Goal: Information Seeking & Learning: Learn about a topic

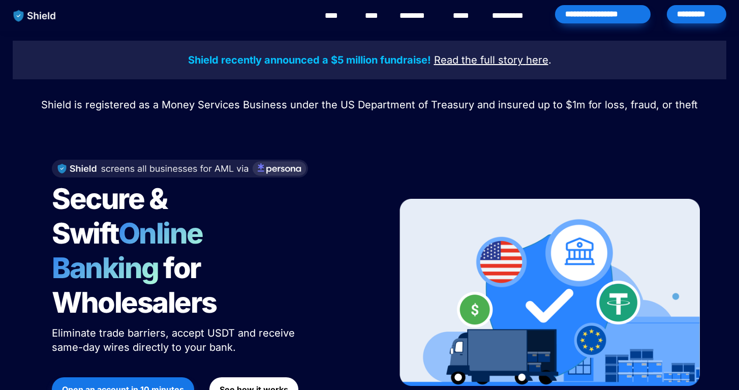
click at [428, 12] on link "********" at bounding box center [417, 16] width 36 height 12
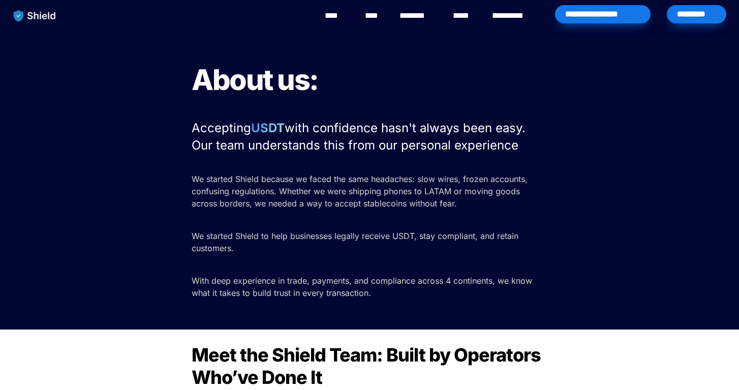
click at [383, 79] on h1 "About us:" at bounding box center [370, 79] width 356 height 43
click at [372, 12] on link "****" at bounding box center [373, 16] width 17 height 12
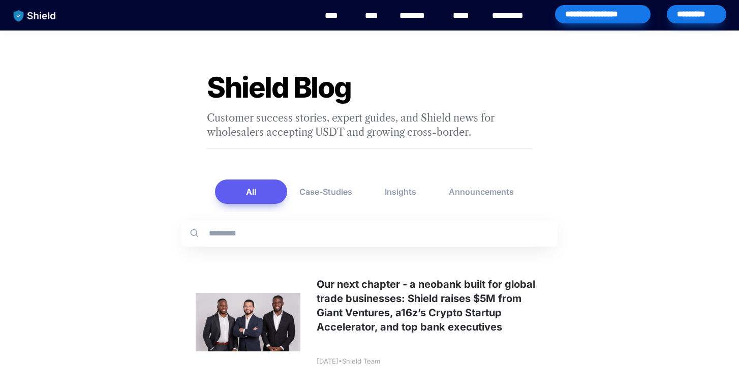
click at [521, 19] on link "**********" at bounding box center [515, 16] width 46 height 12
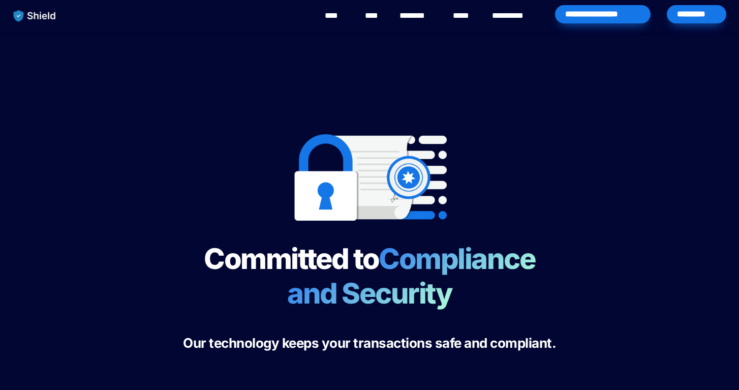
click at [465, 16] on link "****" at bounding box center [464, 16] width 22 height 12
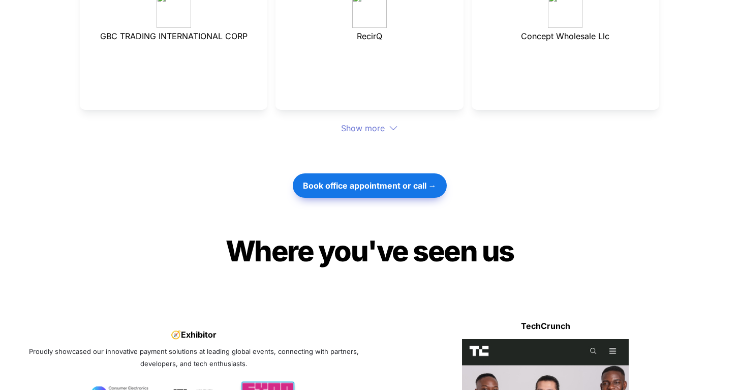
scroll to position [3488, 0]
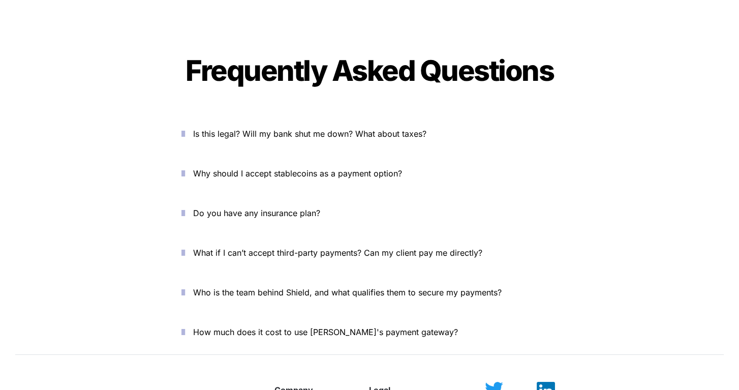
click at [358, 129] on span "Is this legal? Will my bank shut me down? What about taxes?" at bounding box center [309, 134] width 233 height 10
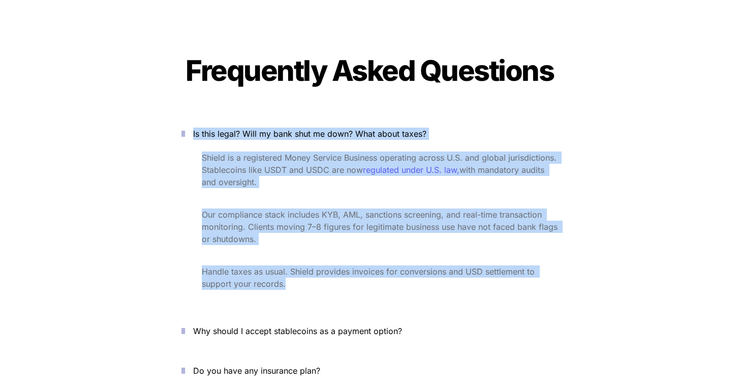
drag, startPoint x: 292, startPoint y: 253, endPoint x: 200, endPoint y: 102, distance: 177.4
click at [200, 118] on div "Is this legal? Will my bank shut me down? What about taxes? Shield is a registe…" at bounding box center [369, 212] width 406 height 189
copy div "Is this legal? Will my bank shut me down? What about taxes? Shield is a registe…"
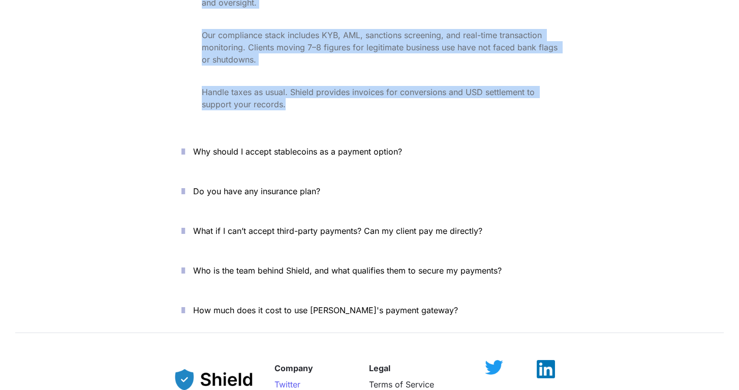
scroll to position [3668, 0]
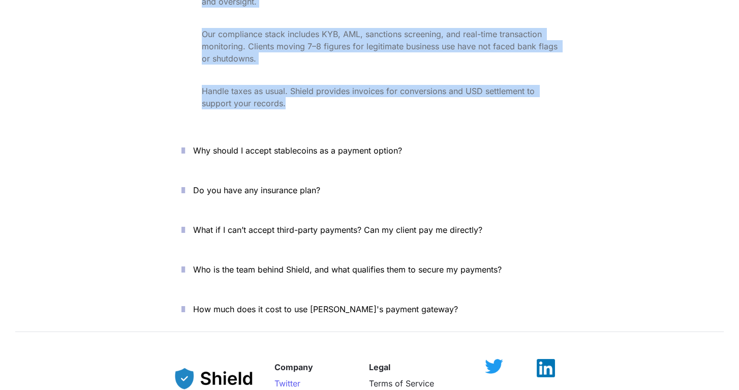
click at [340, 145] on span "Why should I accept stablecoins as a payment option?" at bounding box center [297, 150] width 209 height 10
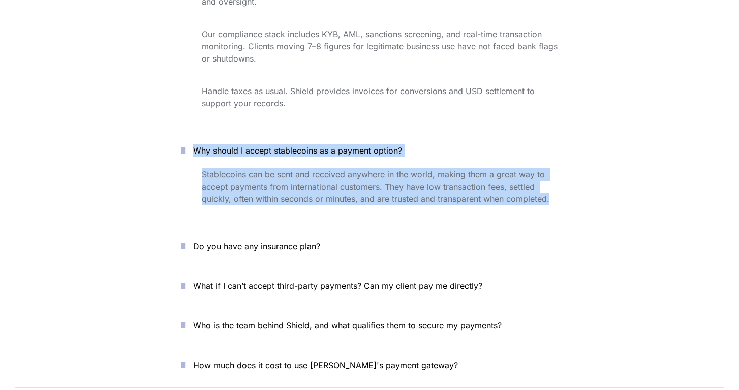
drag, startPoint x: 538, startPoint y: 172, endPoint x: 202, endPoint y: 107, distance: 342.5
click at [202, 135] on div "Why should I accept stablecoins as a payment option? Stablecoins can be sent an…" at bounding box center [369, 178] width 406 height 87
copy div "Why should I accept stablecoins as a payment option? Stablecoins can be sent an…"
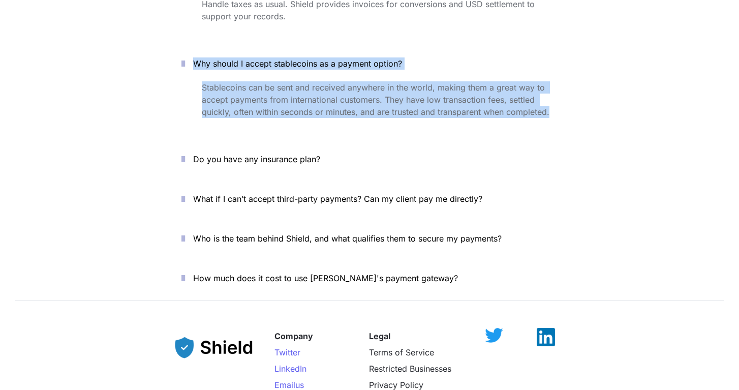
click at [296, 154] on span "Do you have any insurance plan?" at bounding box center [256, 159] width 127 height 10
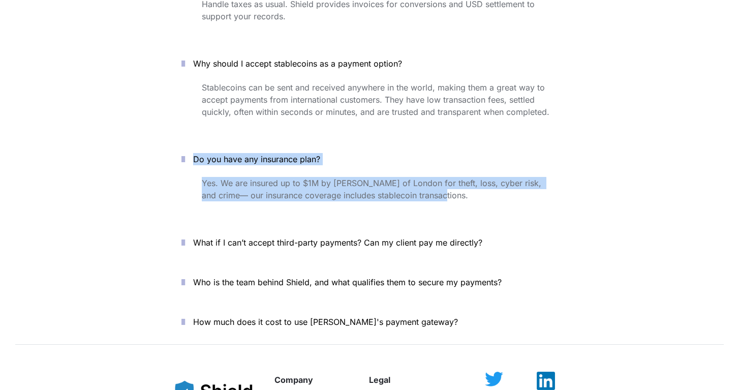
drag, startPoint x: 452, startPoint y: 172, endPoint x: 205, endPoint y: 117, distance: 252.4
click at [205, 143] on div "Do you have any insurance plan? Yes. We are insured up to $1M by Lloyd’s of Lon…" at bounding box center [369, 180] width 406 height 75
copy div "Do you have any insurance plan? Yes. We are insured up to $1M by Lloyd’s of Lon…"
click at [390, 234] on p "What if I can’t accept third-party payments? Can my client pay me directly?" at bounding box center [375, 242] width 364 height 16
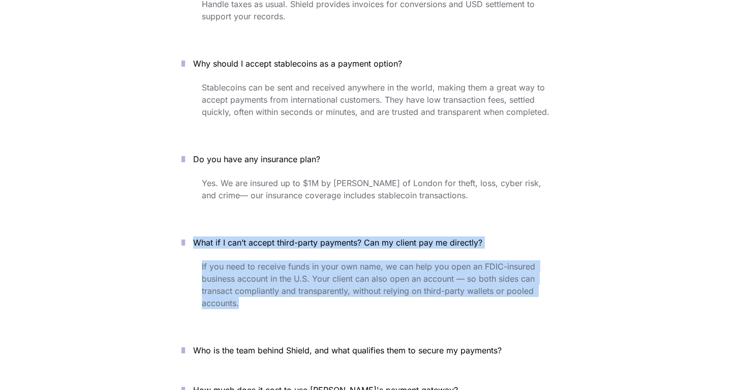
drag, startPoint x: 287, startPoint y: 267, endPoint x: 201, endPoint y: 206, distance: 104.9
click at [201, 227] on div "What if I can’t accept third-party payments? Can my client pay me directly? If …" at bounding box center [369, 277] width 406 height 100
copy div "What if I can’t accept third-party payments? Can my client pay me directly? If …"
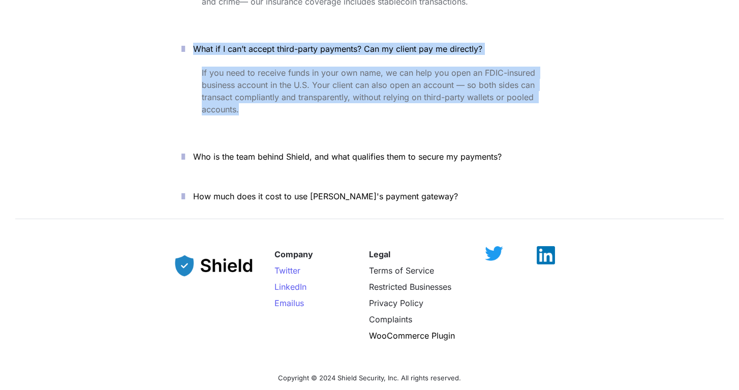
scroll to position [3967, 0]
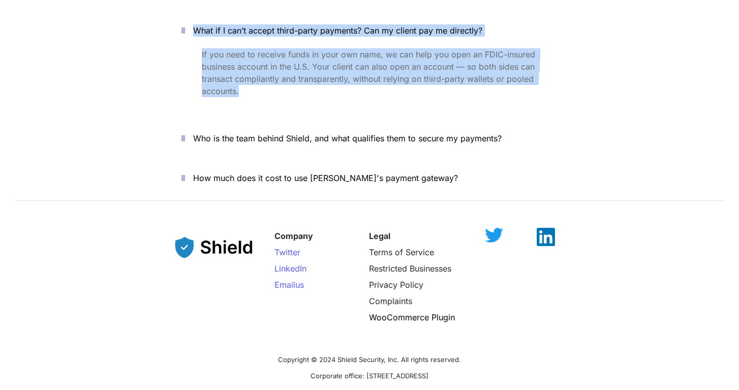
click at [345, 133] on span "Who is the team behind Shield, and what qualifies them to secure my payments?" at bounding box center [347, 138] width 308 height 10
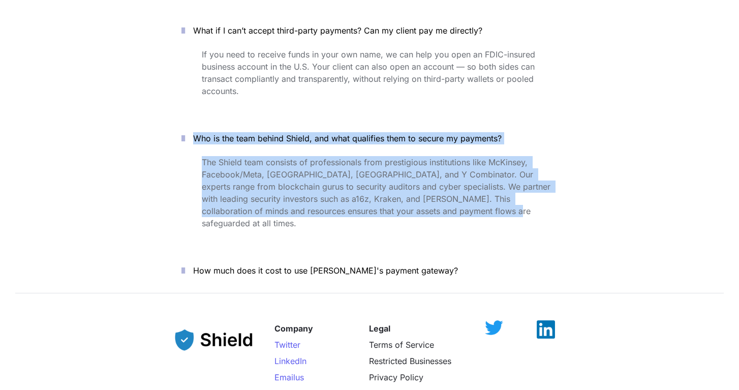
drag, startPoint x: 439, startPoint y: 184, endPoint x: 202, endPoint y: 100, distance: 252.0
click at [202, 122] on div "Who is the team behind Shield, and what qualifies them to secure my payments? T…" at bounding box center [369, 184] width 406 height 124
copy div "Who is the team behind Shield, and what qualifies them to secure my payments? T…"
click at [368, 265] on span "How much does it cost to use Shield's payment gateway?" at bounding box center [325, 270] width 265 height 10
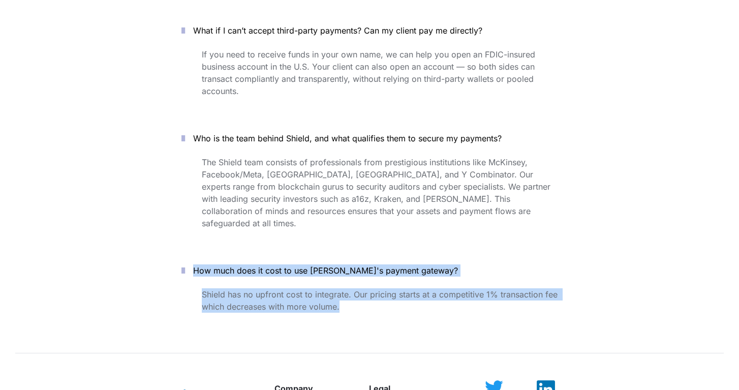
drag, startPoint x: 368, startPoint y: 263, endPoint x: 211, endPoint y: 210, distance: 165.8
click at [211, 255] on div "How much does it cost to use Shield's payment gateway? Shield has no upfront co…" at bounding box center [369, 300] width 406 height 91
copy div "How much does it cost to use Shield's payment gateway? Shield has no upfront co…"
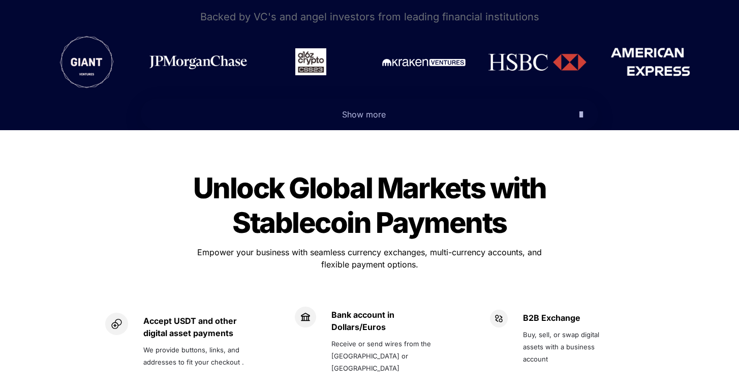
scroll to position [0, 0]
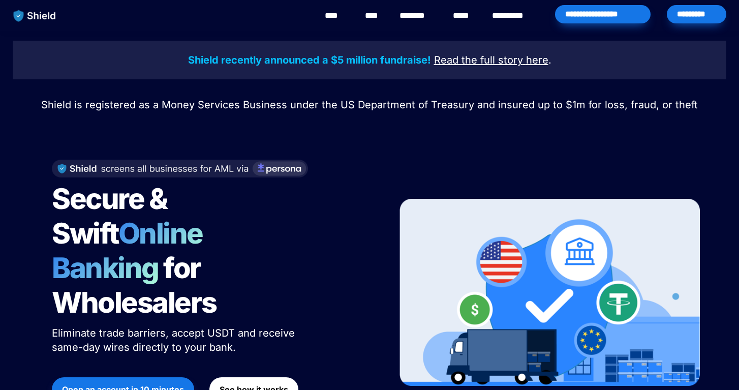
click at [512, 13] on link "**********" at bounding box center [515, 16] width 46 height 12
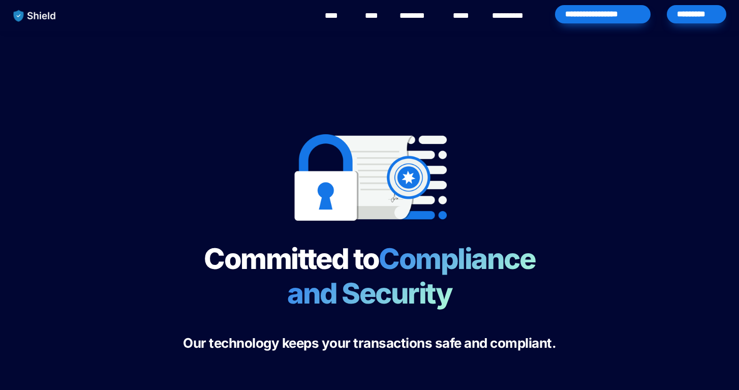
click at [426, 10] on link "********" at bounding box center [417, 16] width 36 height 12
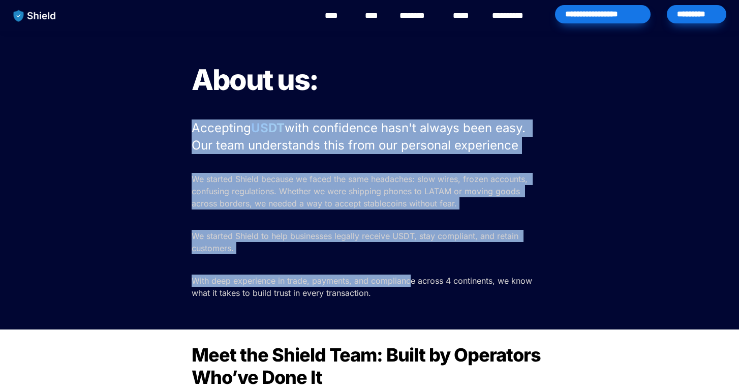
click at [409, 284] on div "About us: Accepting USDT with confidence hasn't always been easy. Our team unde…" at bounding box center [369, 179] width 739 height 299
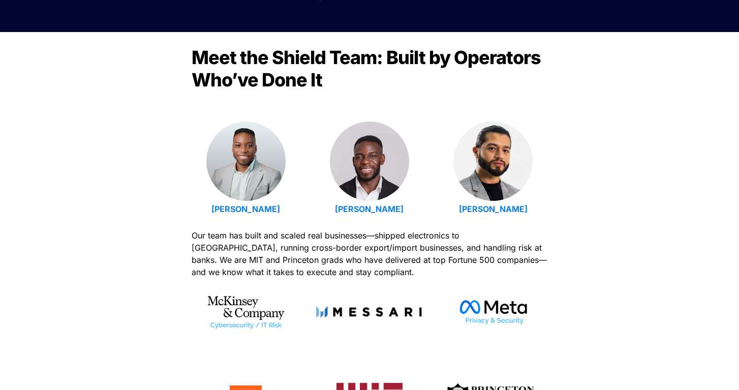
scroll to position [316, 0]
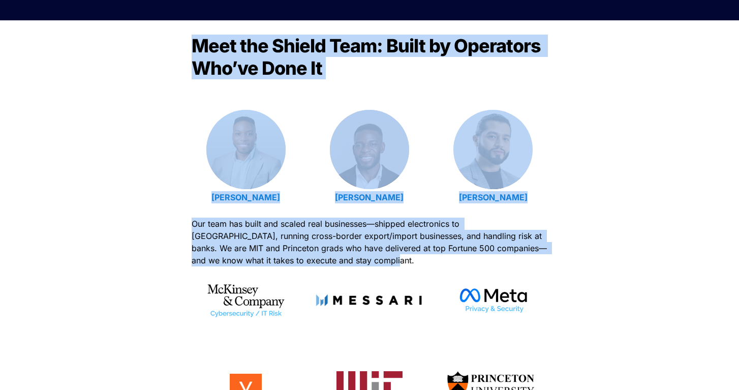
drag, startPoint x: 351, startPoint y: 256, endPoint x: 172, endPoint y: 5, distance: 308.4
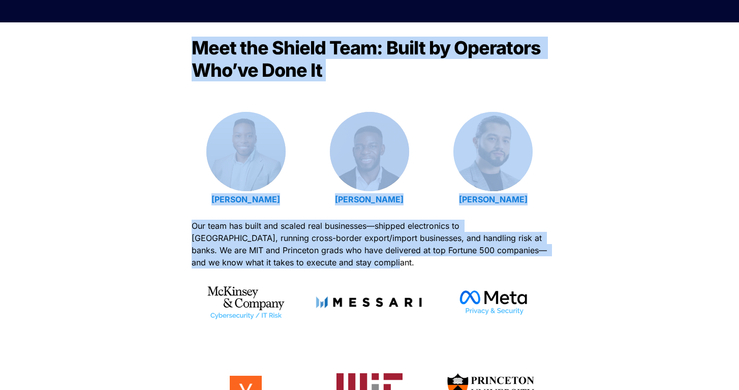
copy div "Meet the Shield Team: Built by Operators Who’ve Done It [PERSON_NAME] [PERSON_N…"
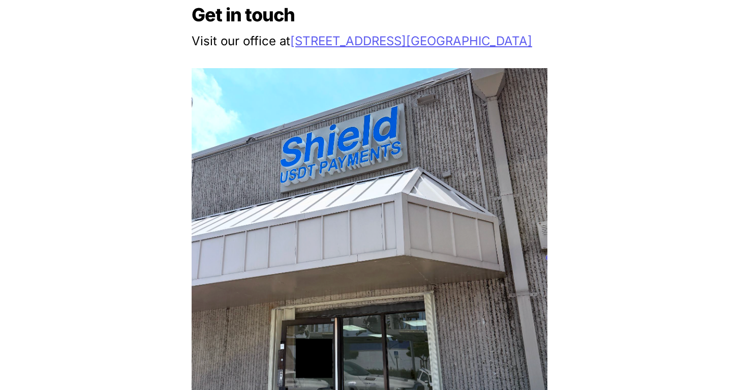
scroll to position [972, 0]
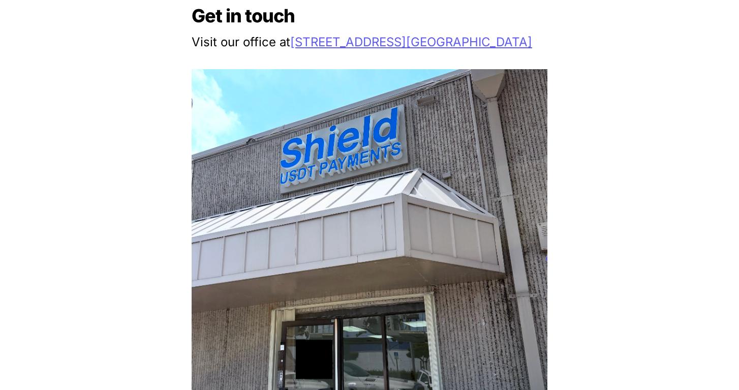
click at [649, 161] on div at bounding box center [369, 287] width 713 height 436
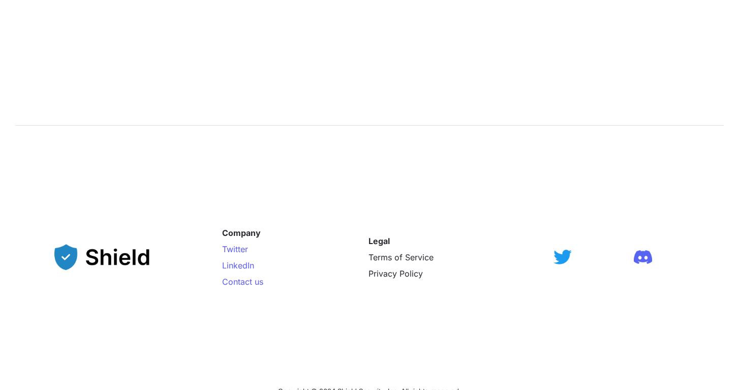
scroll to position [1683, 0]
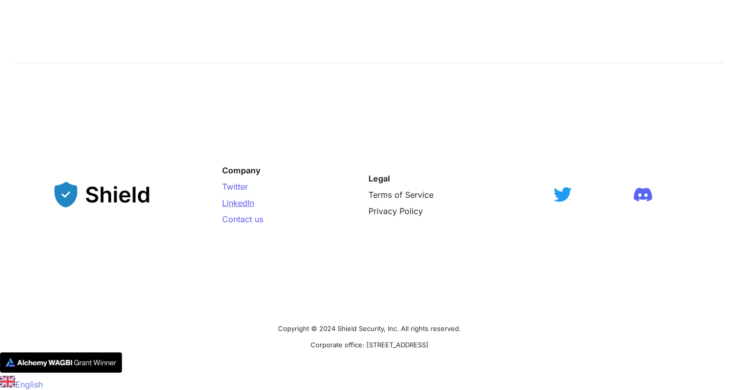
click at [250, 205] on span "LinkedIn" at bounding box center [238, 203] width 32 height 10
